Goal: Task Accomplishment & Management: Complete application form

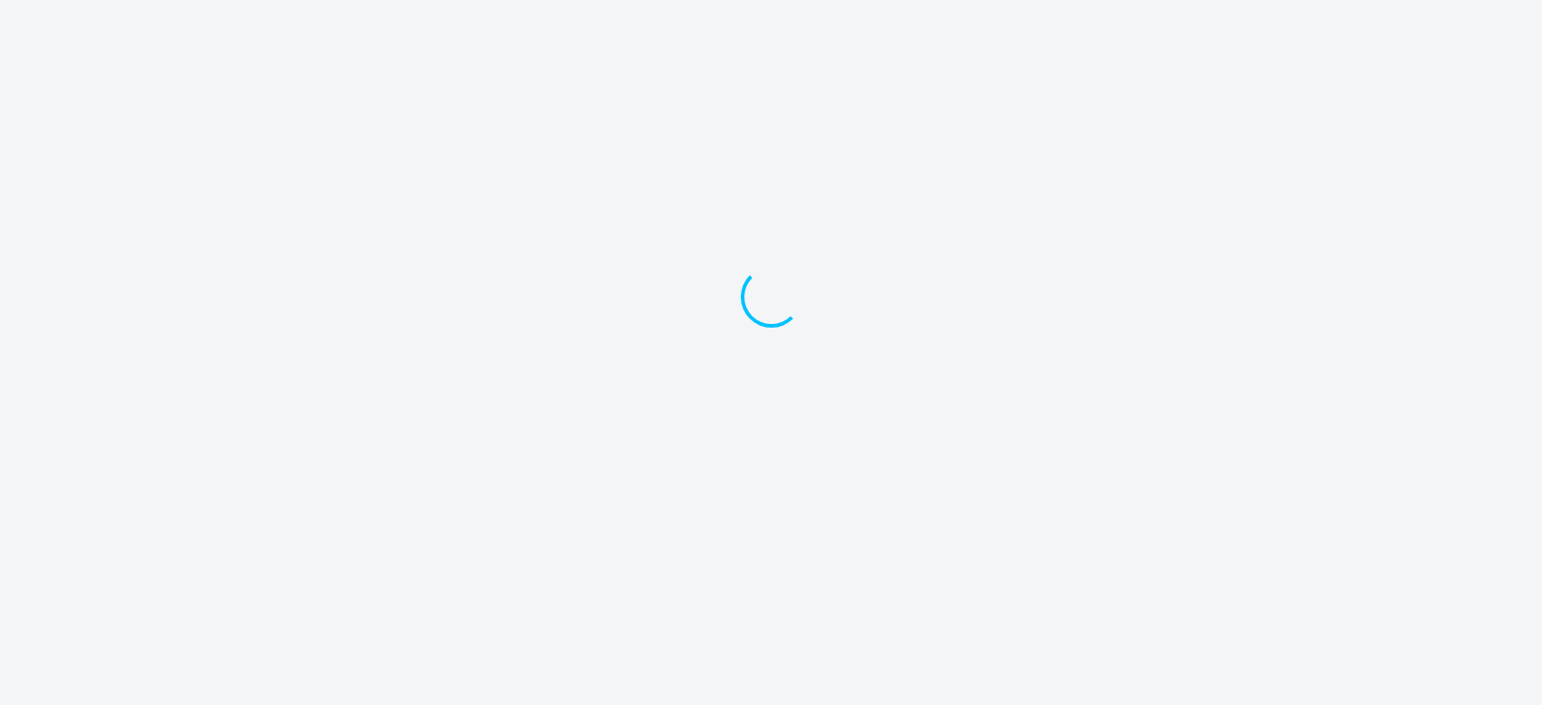
select select "30"
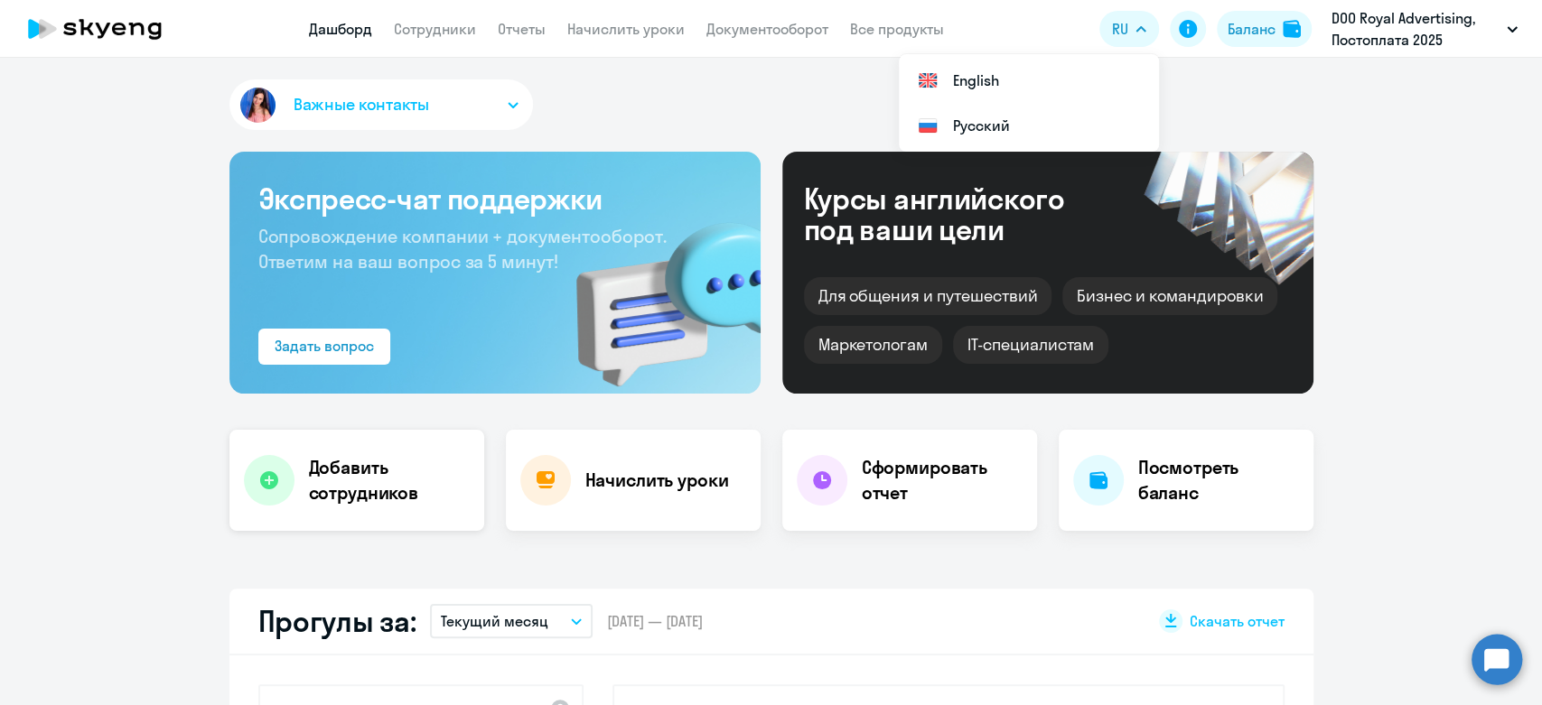
click at [325, 486] on h4 "Добавить сотрудников" at bounding box center [389, 480] width 161 height 51
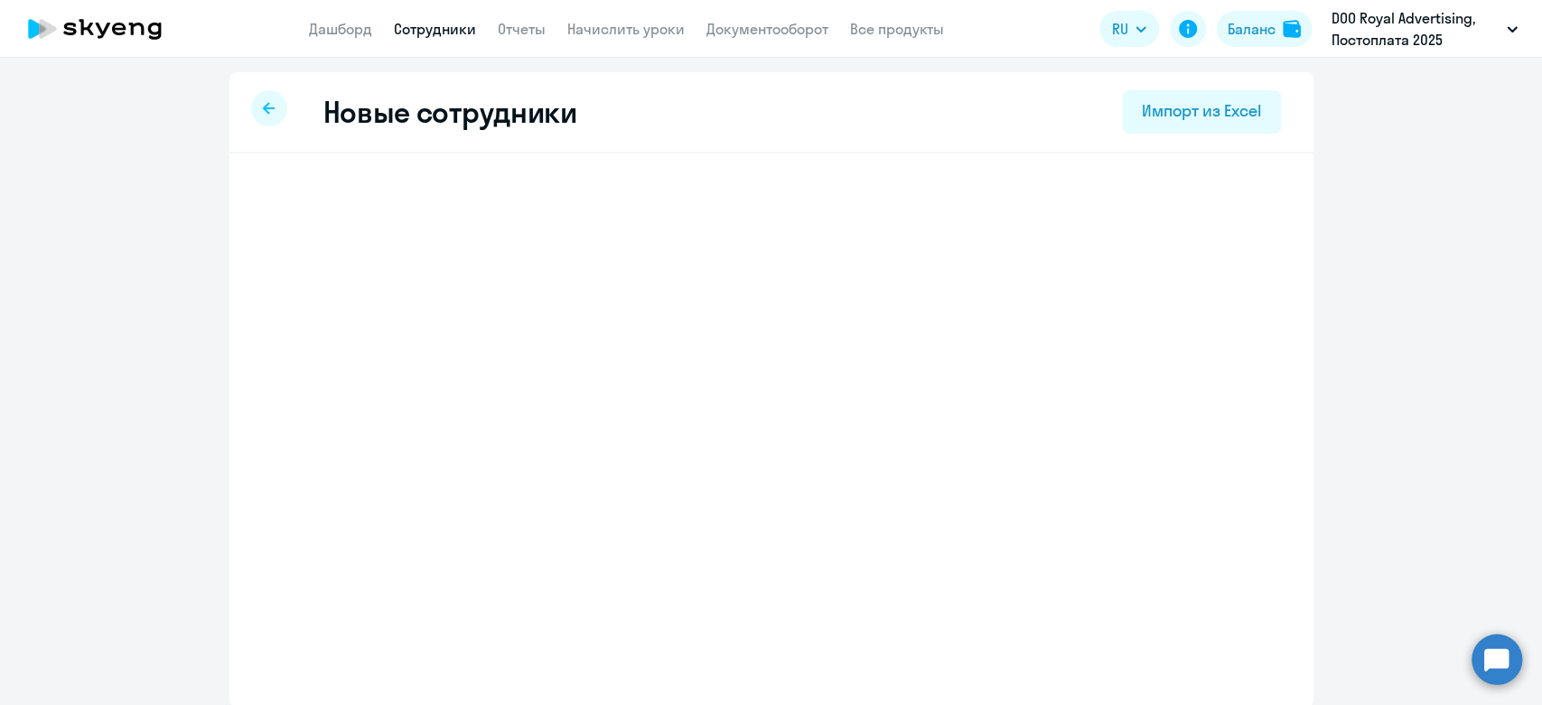
select select "english_adult_not_native_speaker"
select select "3"
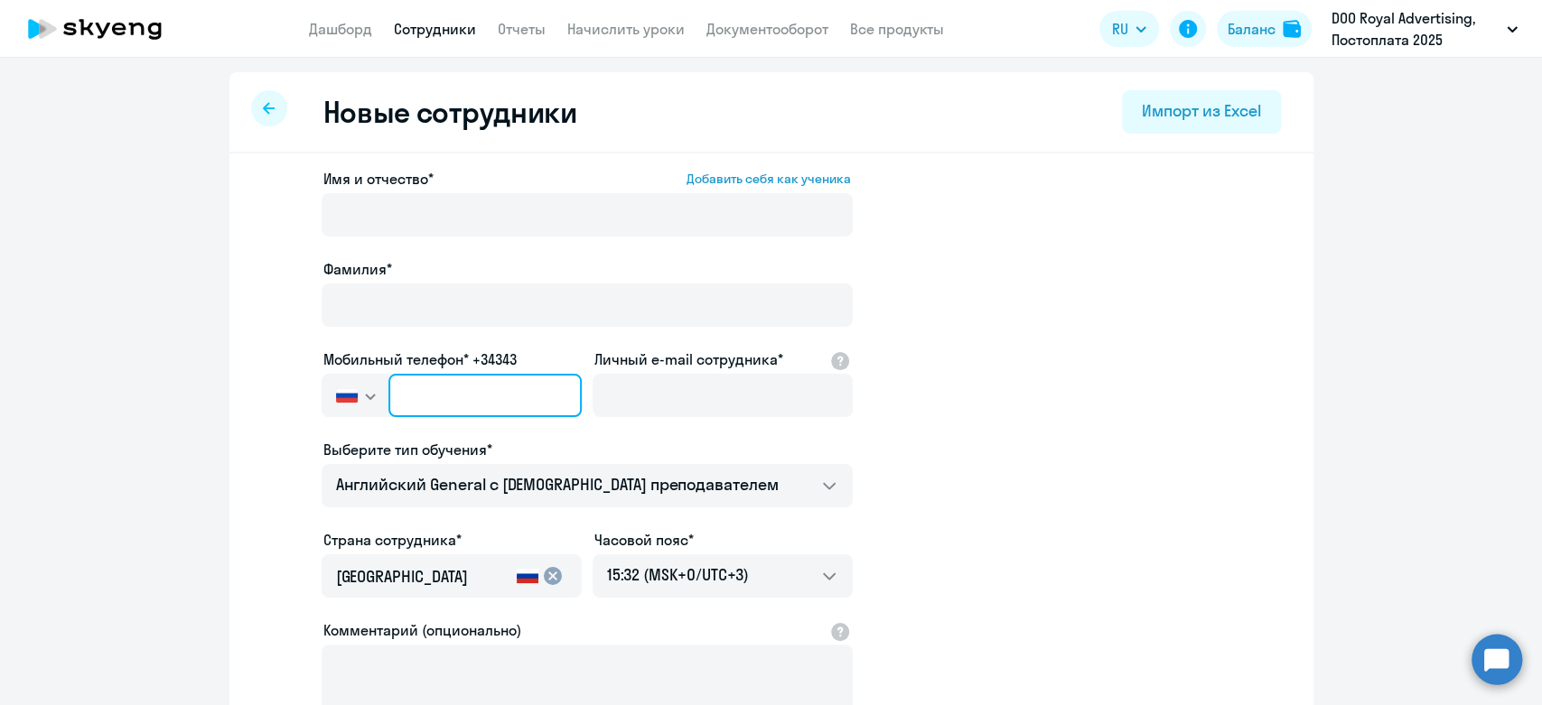
click at [397, 387] on input "text" at bounding box center [484, 395] width 192 height 43
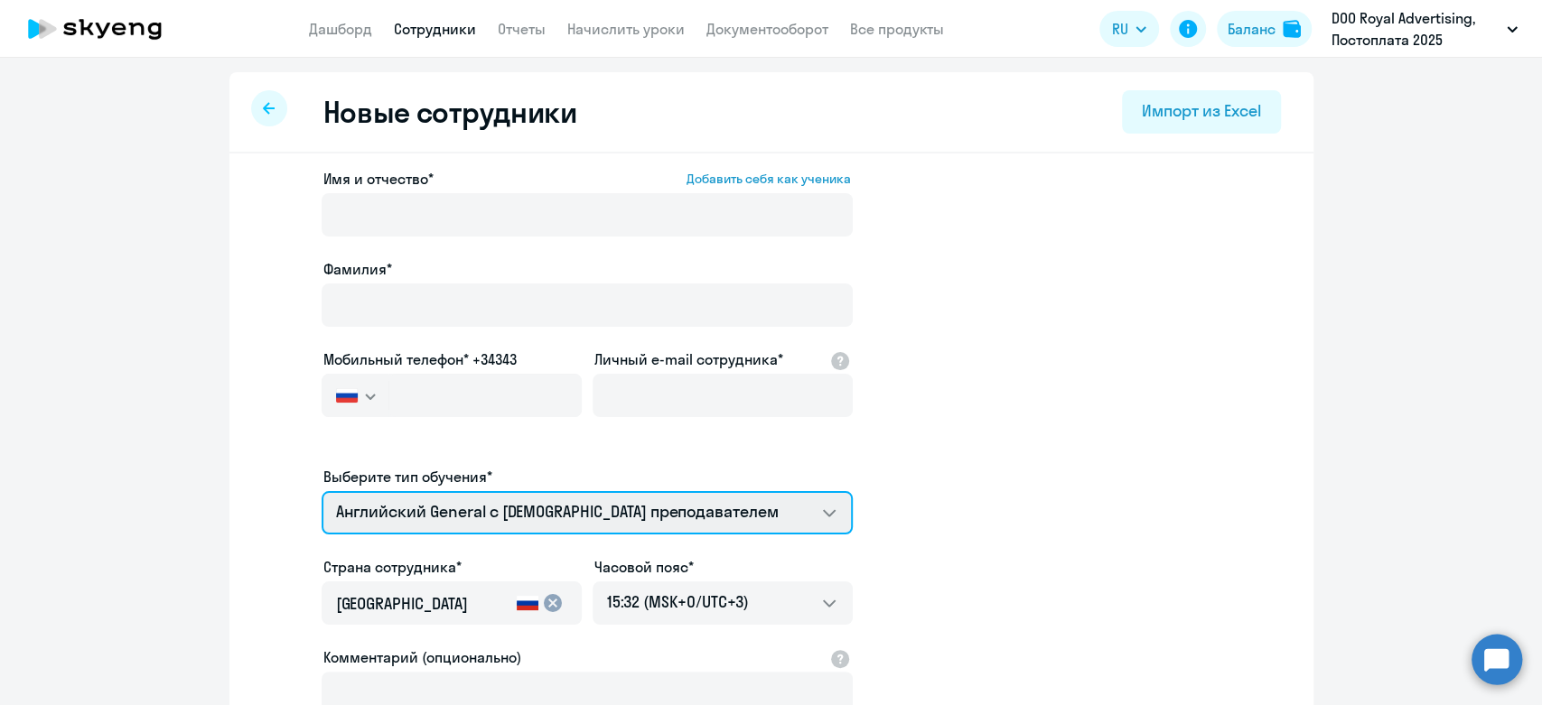
click at [472, 498] on select "Премиум уроки по французскому языку для взрослых Английский General с [DEMOGRAP…" at bounding box center [587, 512] width 531 height 43
